Goal: Navigation & Orientation: Find specific page/section

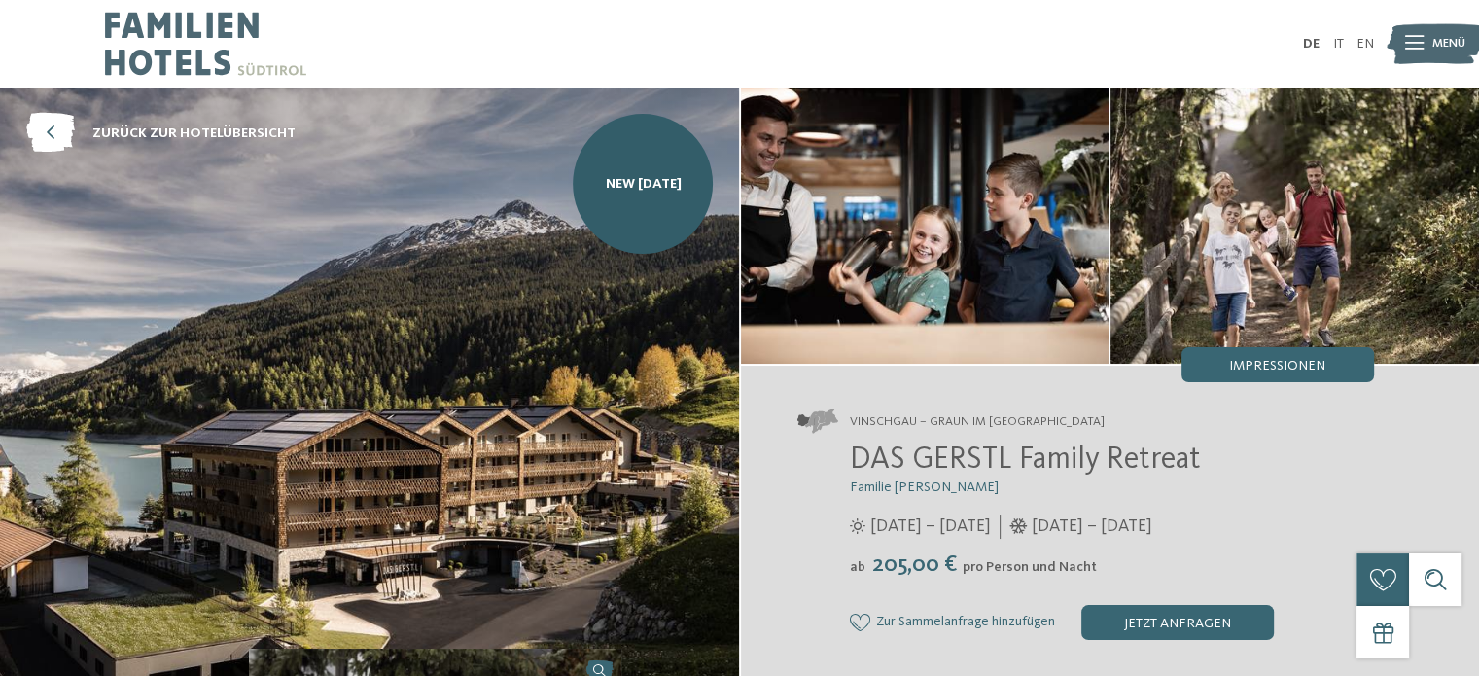
click at [1336, 34] on div "DE IT EN Menü" at bounding box center [1057, 43] width 634 height 87
click at [1337, 46] on link "IT" at bounding box center [1337, 44] width 11 height 14
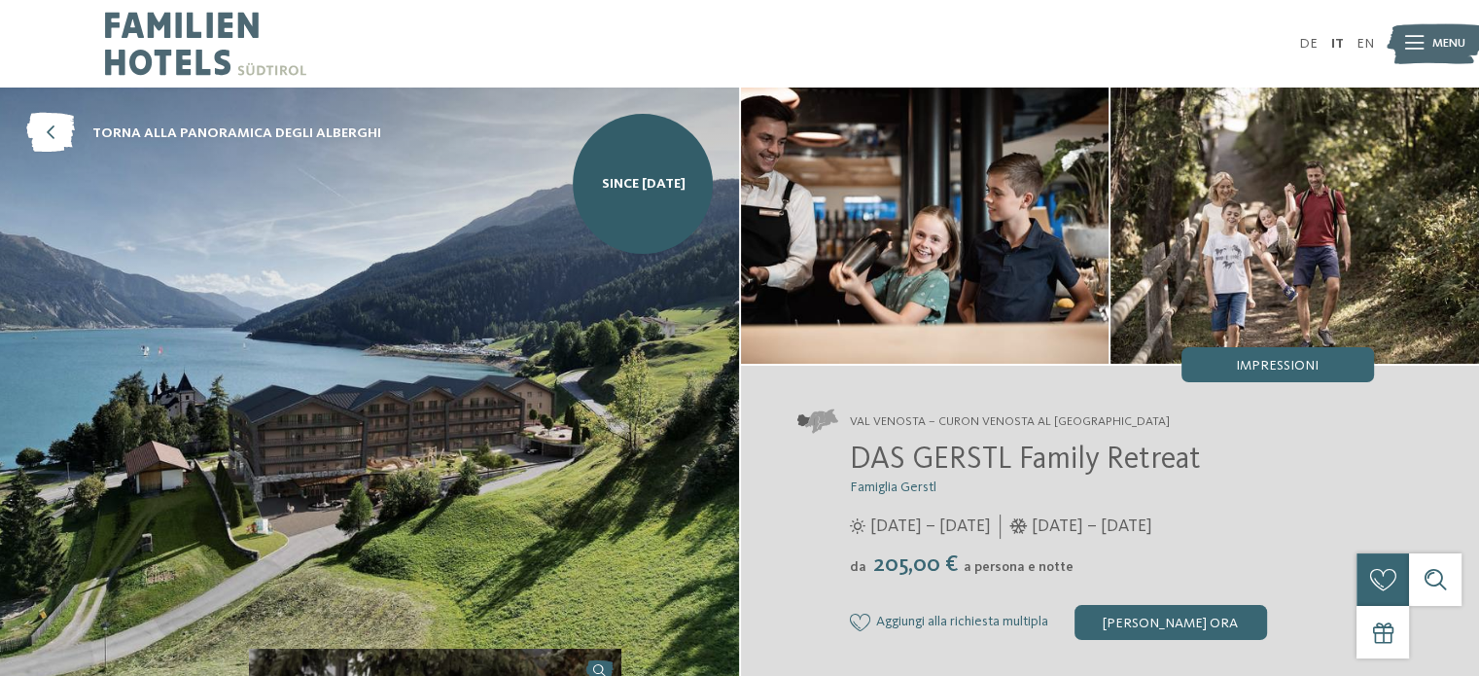
click at [1416, 42] on icon at bounding box center [1414, 44] width 18 height 14
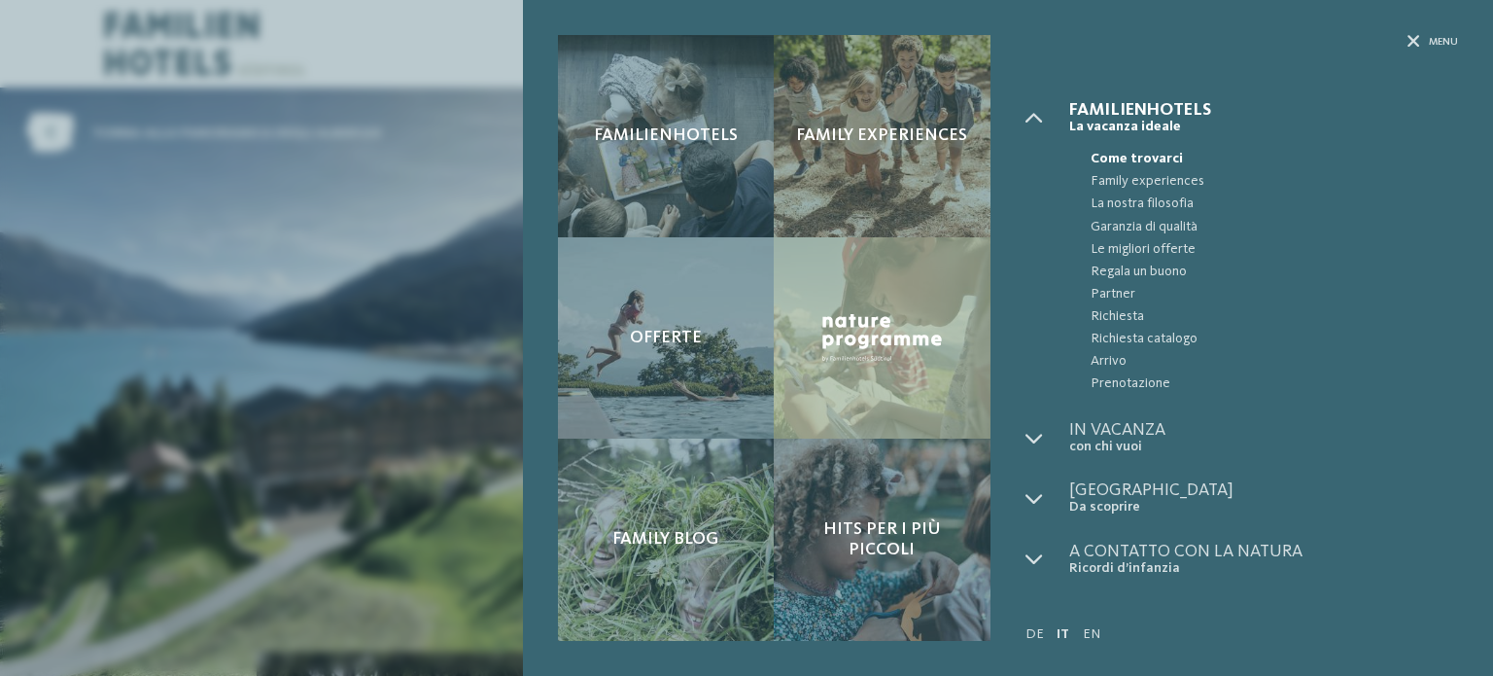
click at [1416, 42] on icon at bounding box center [1414, 42] width 13 height 13
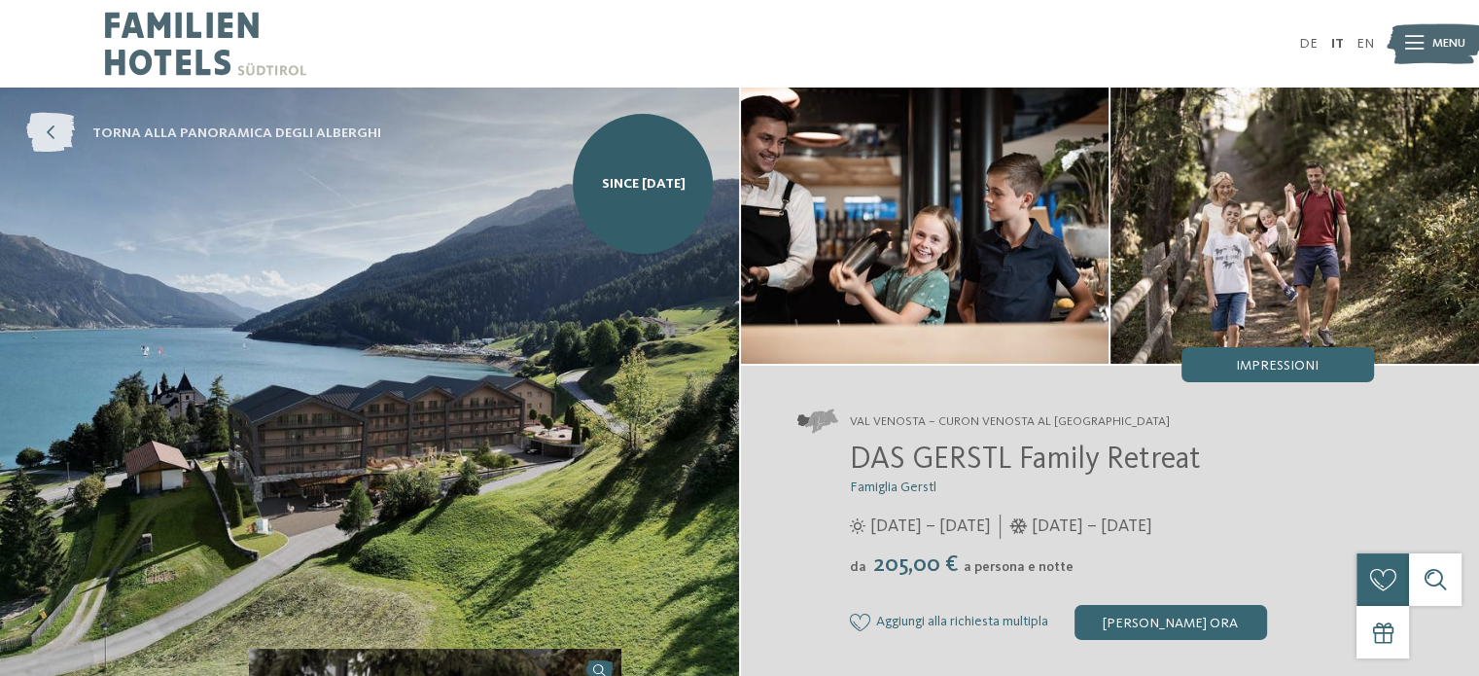
click at [49, 130] on icon at bounding box center [50, 134] width 49 height 40
